Goal: Information Seeking & Learning: Learn about a topic

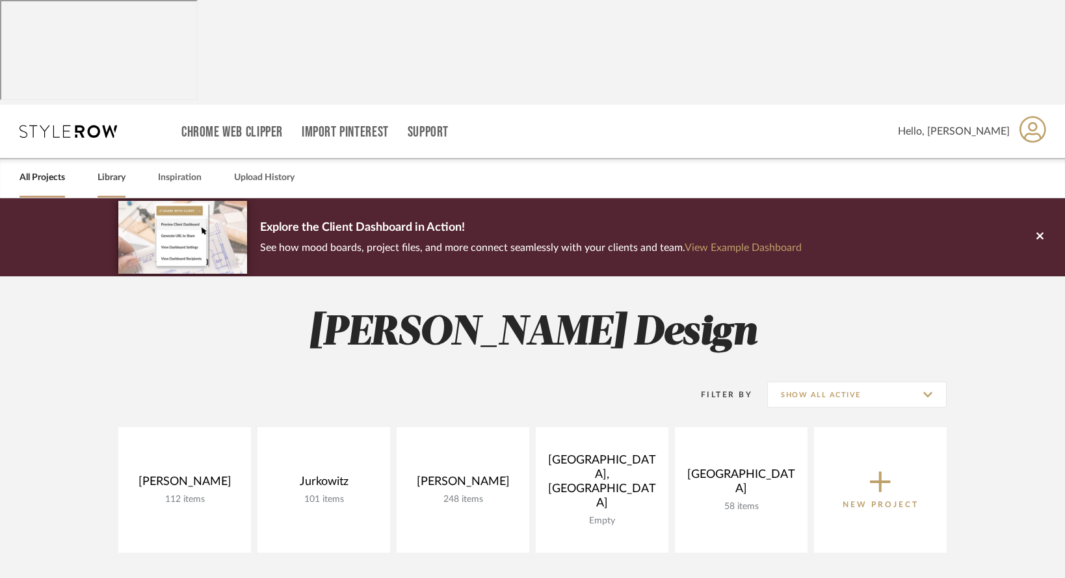
click at [111, 169] on link "Library" at bounding box center [112, 178] width 28 height 18
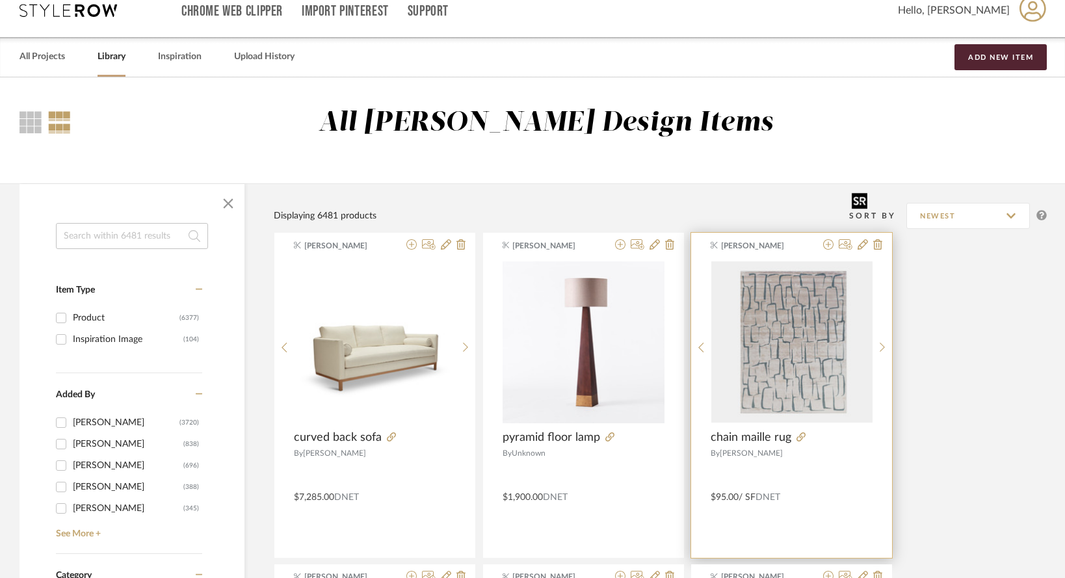
scroll to position [122, 0]
click at [788, 266] on img "0" at bounding box center [791, 341] width 161 height 161
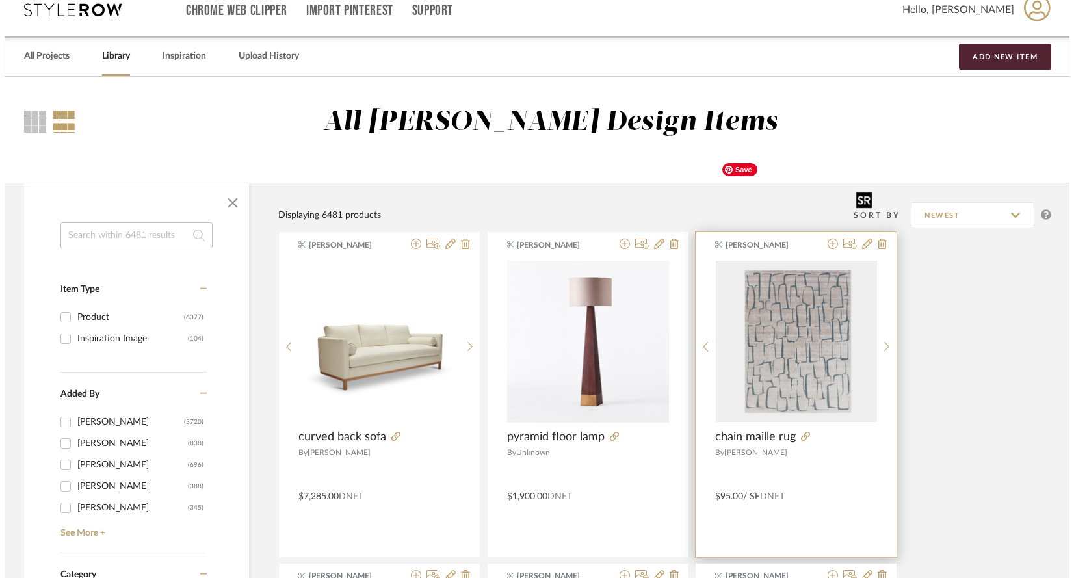
scroll to position [0, 0]
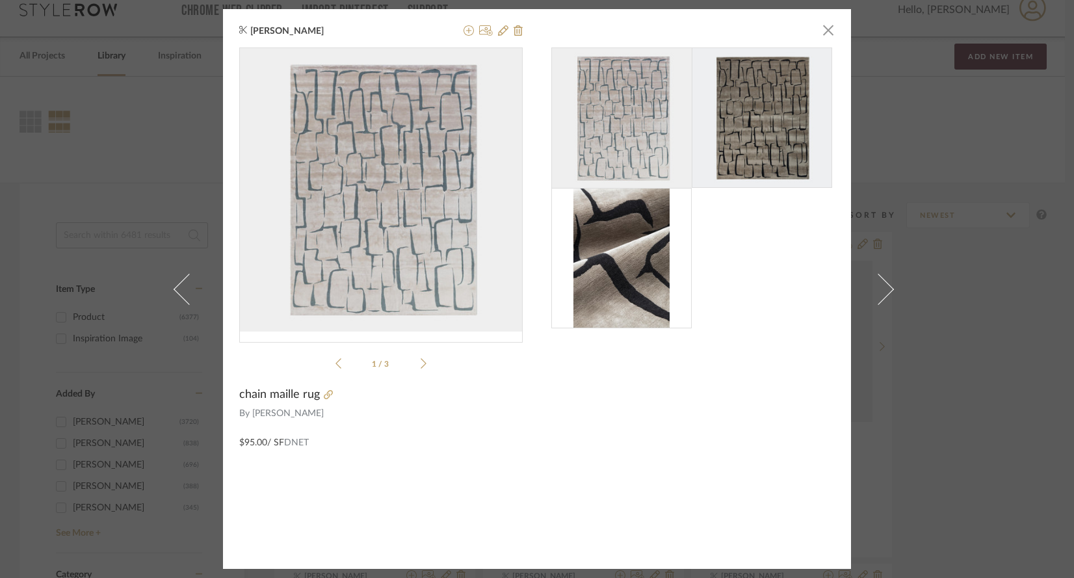
click at [57, 70] on div "Anne Carr × 1 / 3 chain maille rug By Holly Hunt $95.00 / SF DNET" at bounding box center [537, 289] width 1074 height 578
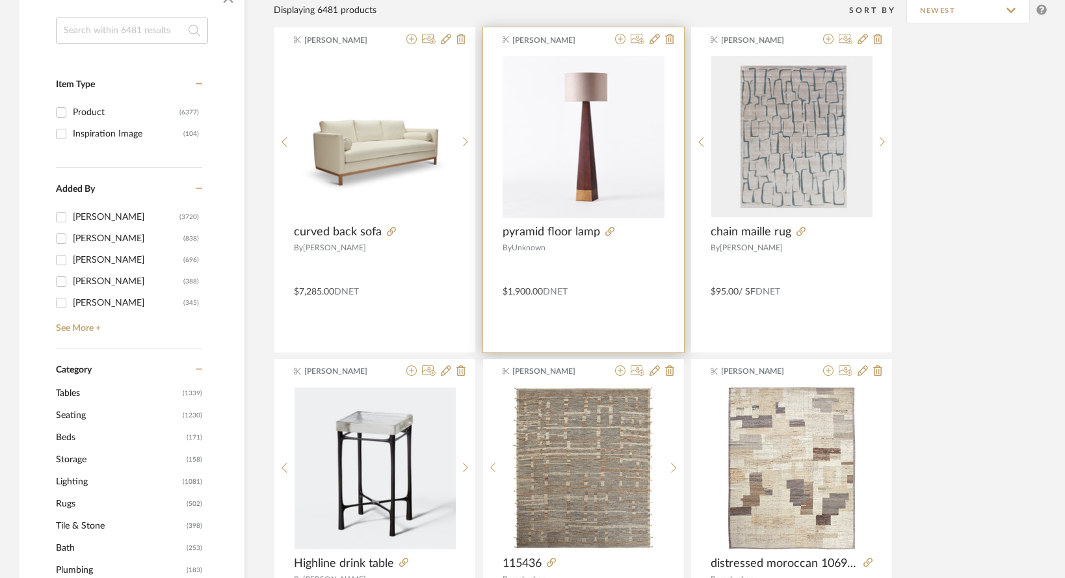
scroll to position [330, 0]
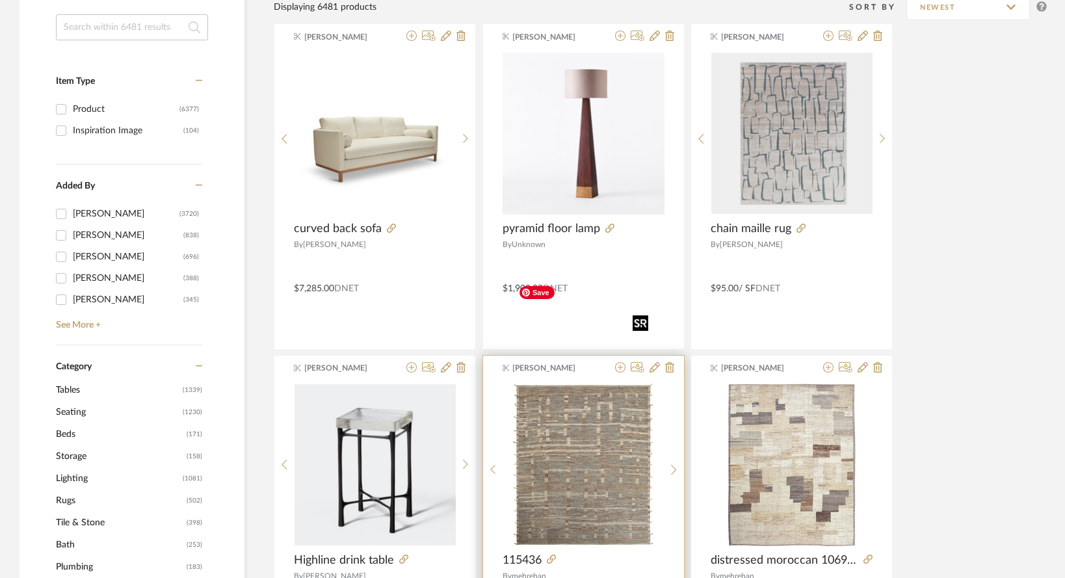
click at [562, 407] on img "0" at bounding box center [583, 465] width 140 height 163
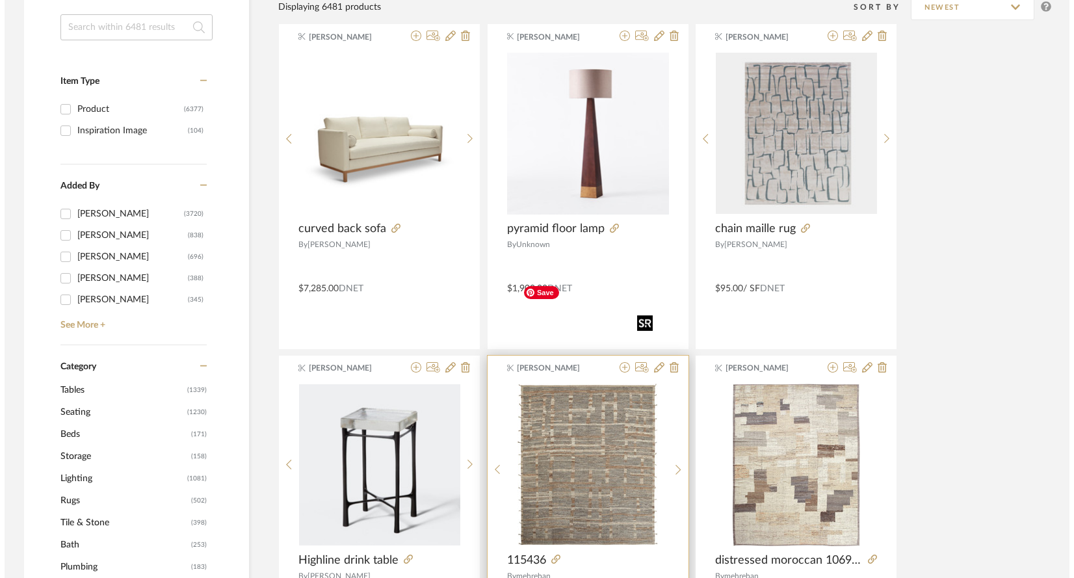
scroll to position [0, 0]
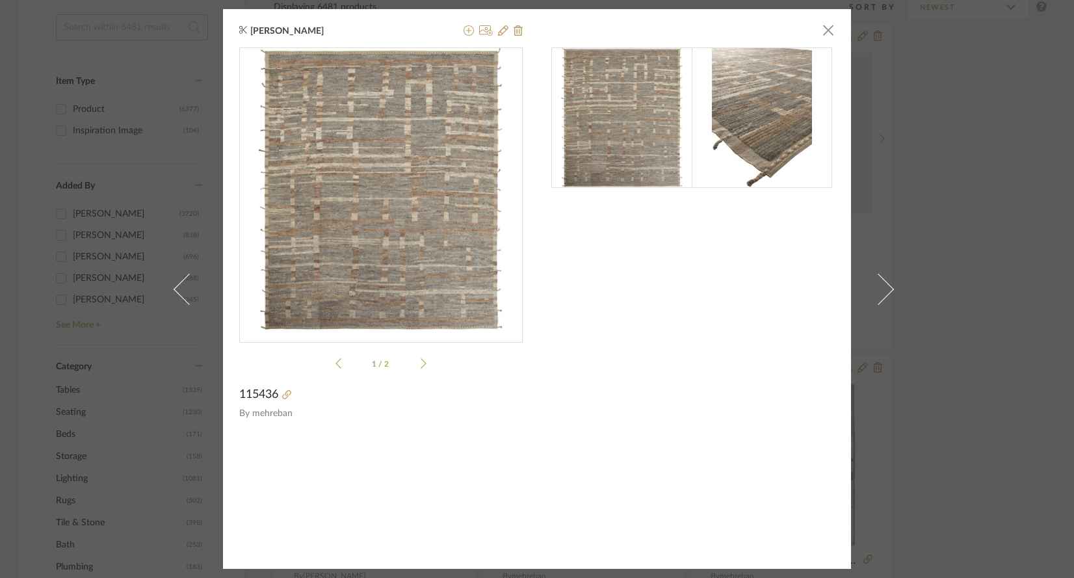
click at [595, 162] on img at bounding box center [622, 117] width 122 height 140
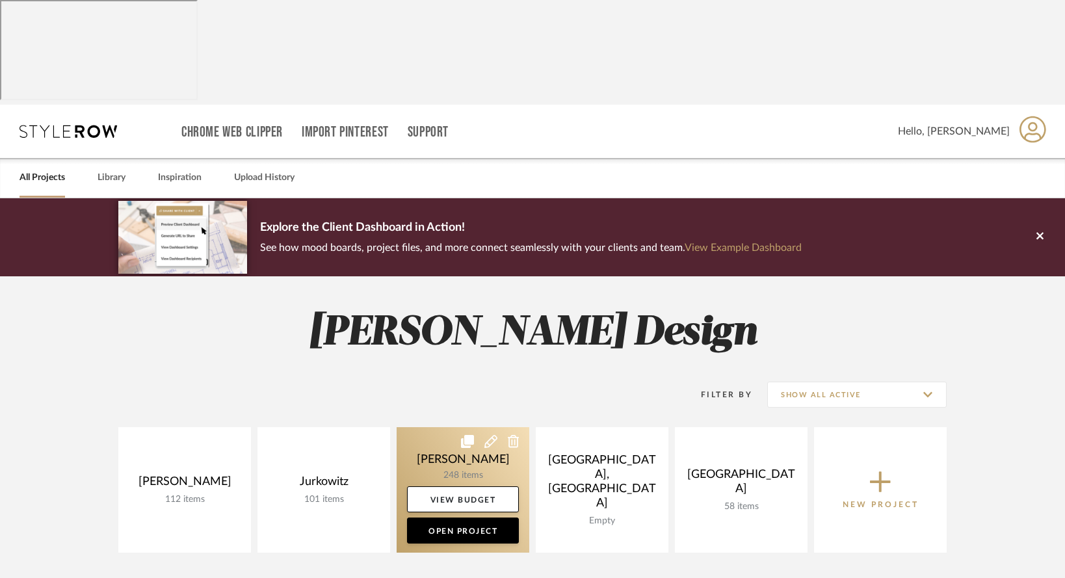
click at [407, 427] on link at bounding box center [463, 489] width 133 height 125
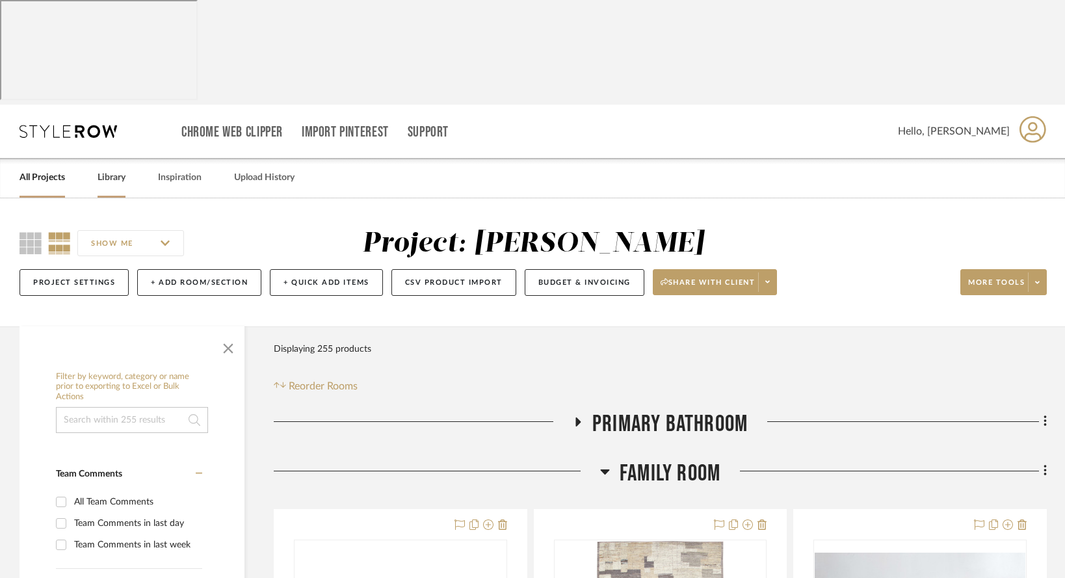
click at [123, 169] on link "Library" at bounding box center [112, 178] width 28 height 18
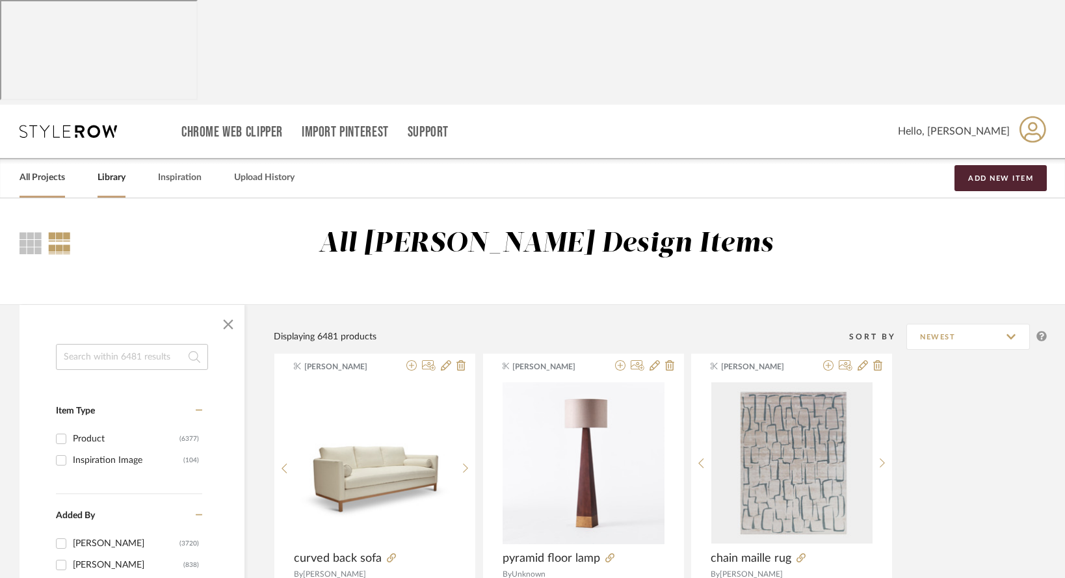
click at [27, 169] on link "All Projects" at bounding box center [43, 178] width 46 height 18
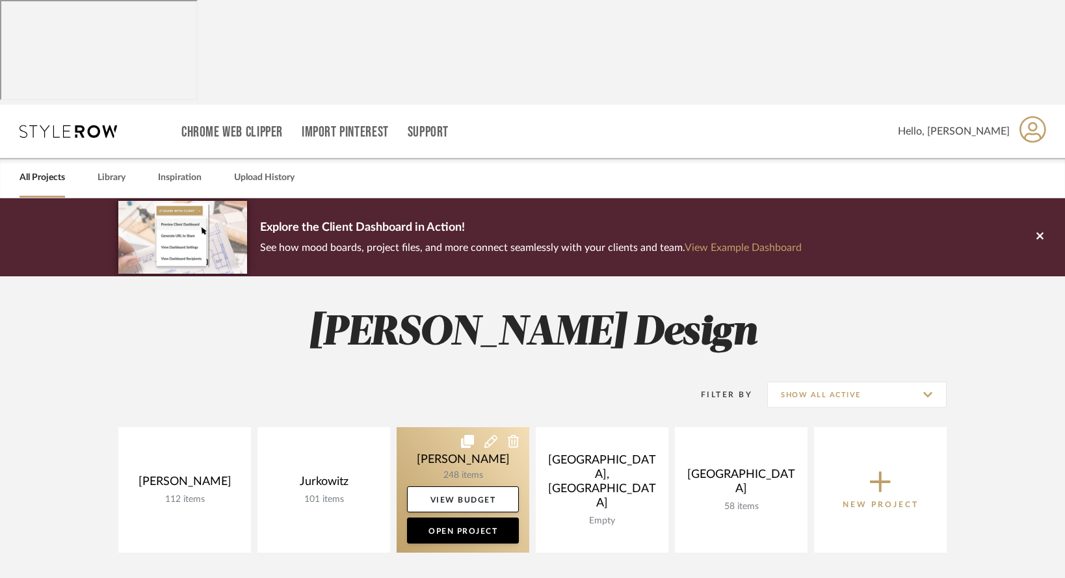
click at [422, 427] on link at bounding box center [463, 489] width 133 height 125
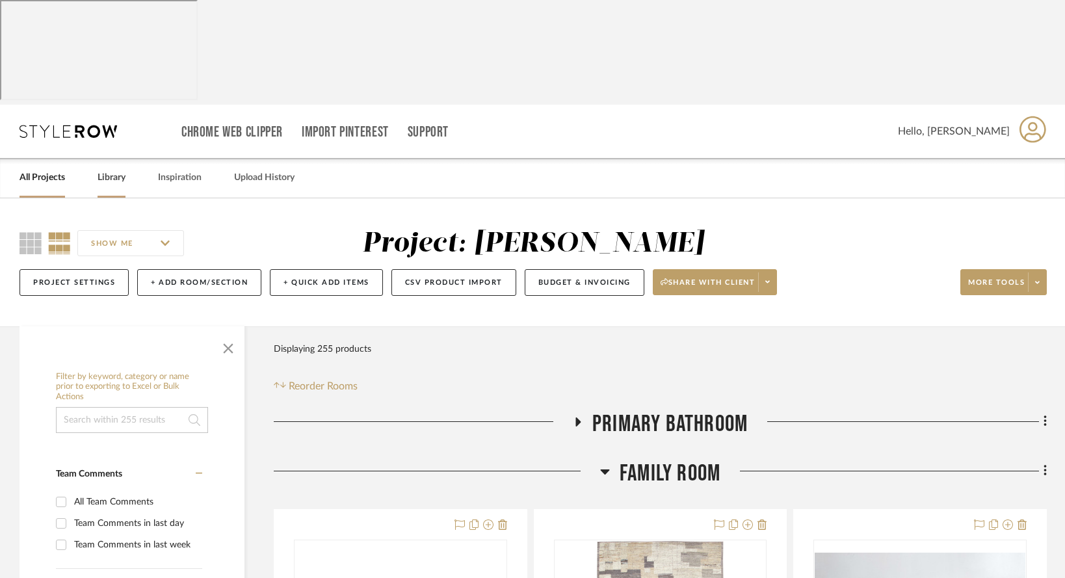
click at [112, 169] on link "Library" at bounding box center [112, 178] width 28 height 18
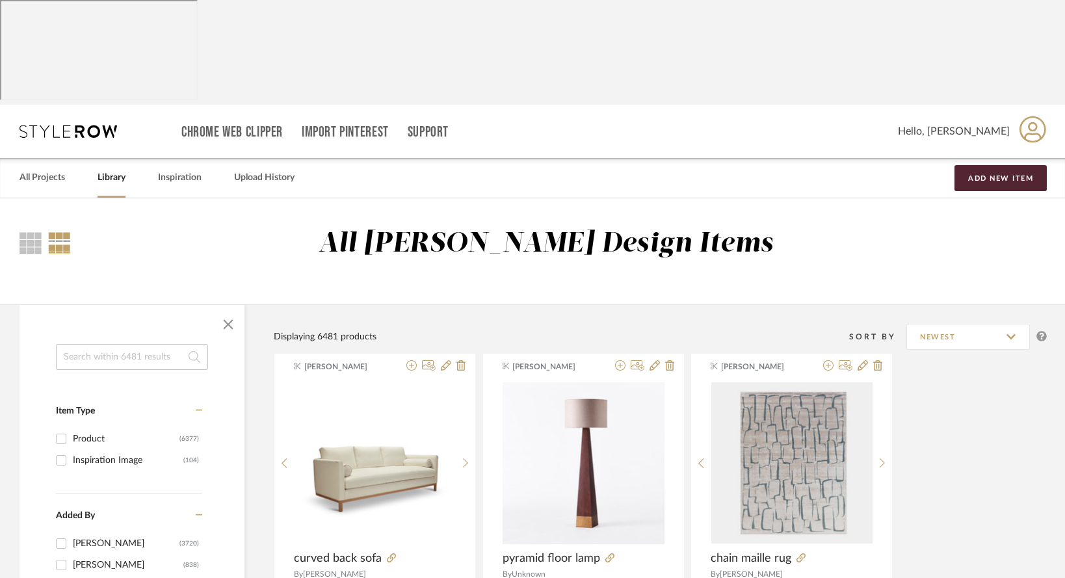
click at [104, 169] on link "Library" at bounding box center [112, 178] width 28 height 18
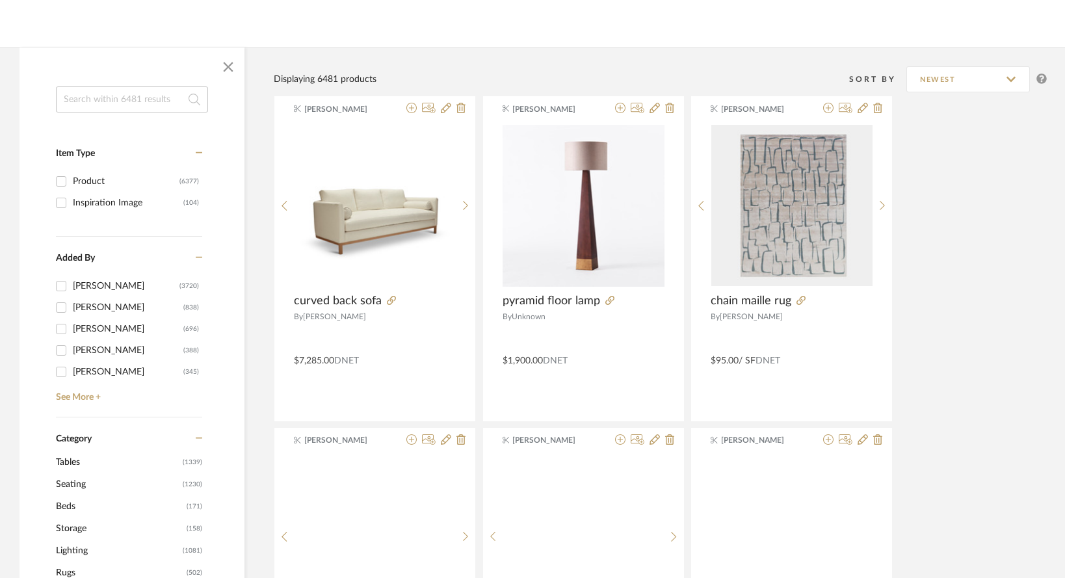
scroll to position [459, 0]
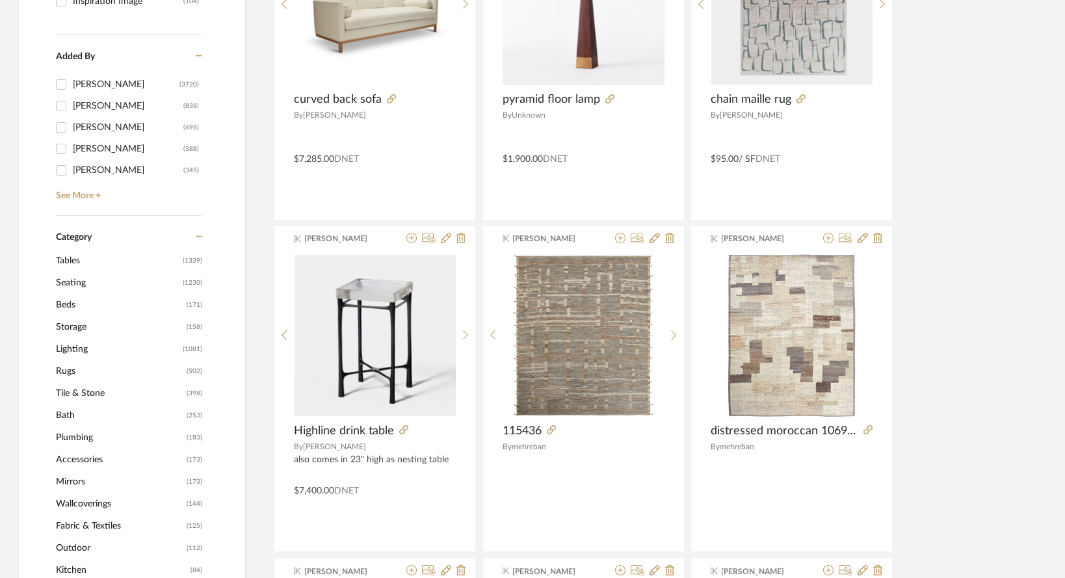
click at [73, 338] on span "Lighting" at bounding box center [118, 349] width 124 height 22
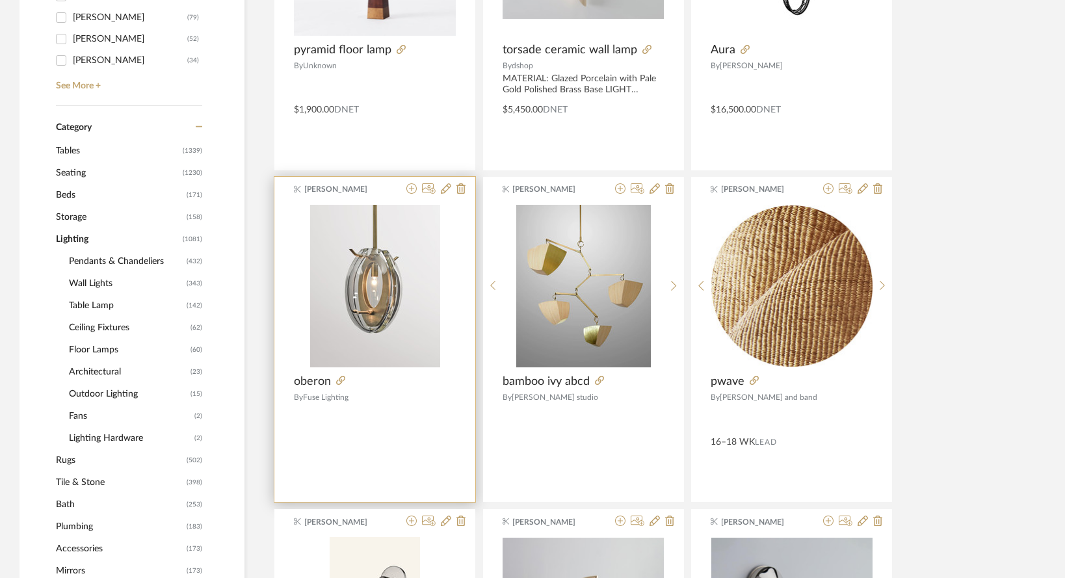
scroll to position [568, 0]
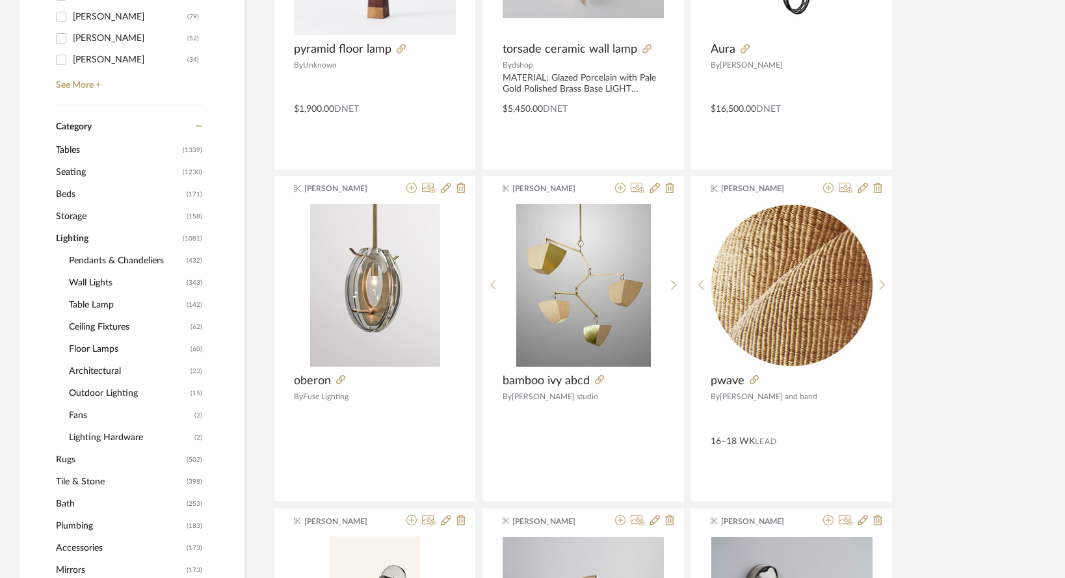
click at [78, 338] on span "Floor Lamps" at bounding box center [128, 349] width 118 height 22
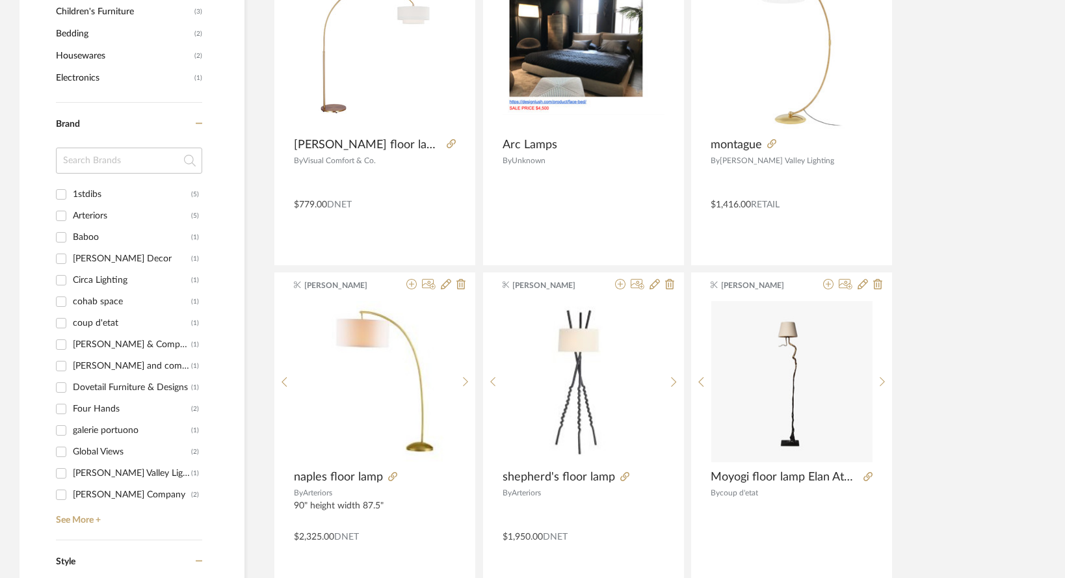
scroll to position [1469, 0]
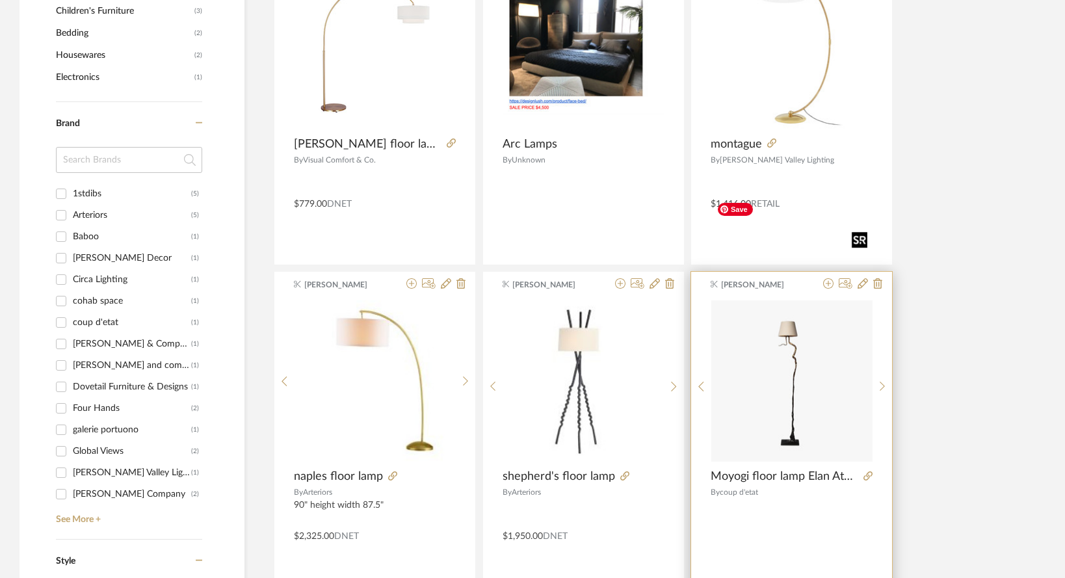
click at [793, 321] on img "0" at bounding box center [791, 380] width 161 height 161
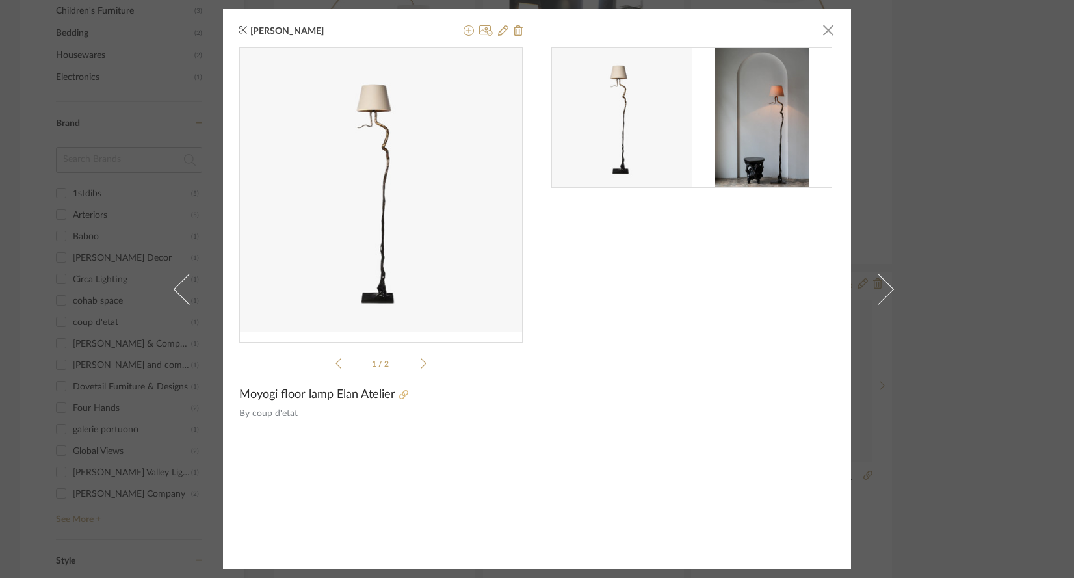
click at [399, 400] on fa-icon at bounding box center [403, 395] width 9 height 9
